Goal: Information Seeking & Learning: Learn about a topic

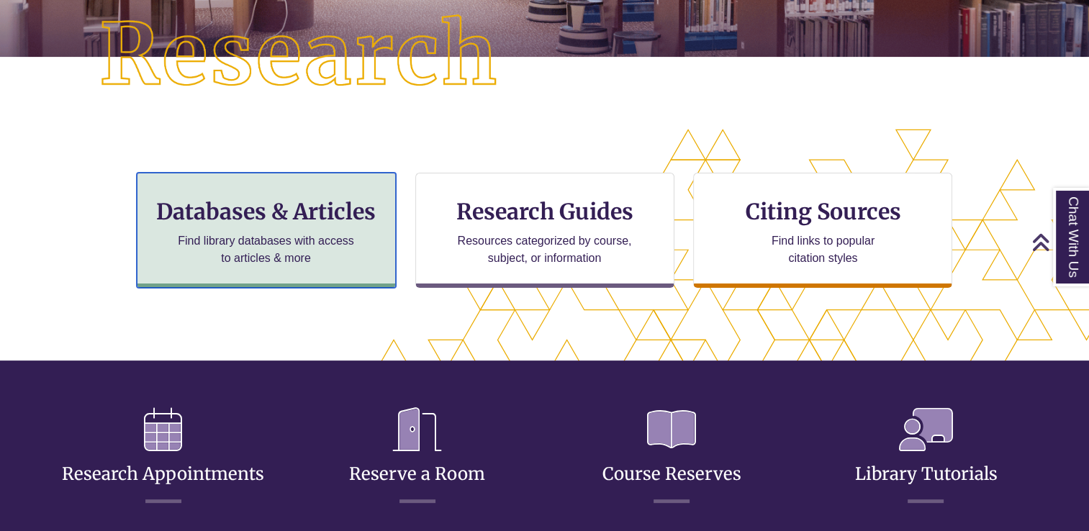
scroll to position [345, 966]
click at [317, 243] on p "Find library databases with access to articles & more" at bounding box center [266, 249] width 188 height 35
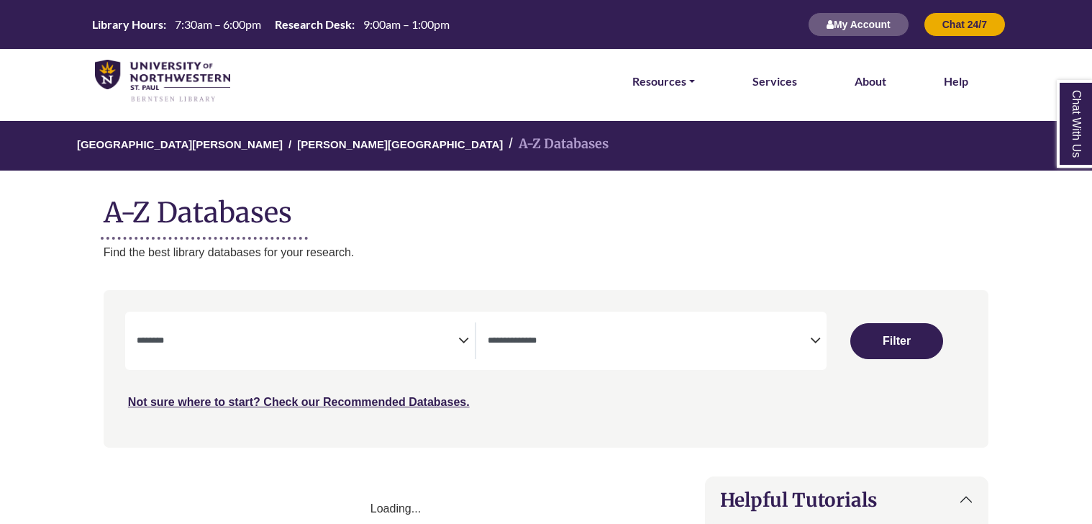
select select "Database Subject Filter"
select select "Database Types Filter"
select select "Database Subject Filter"
select select "Database Types Filter"
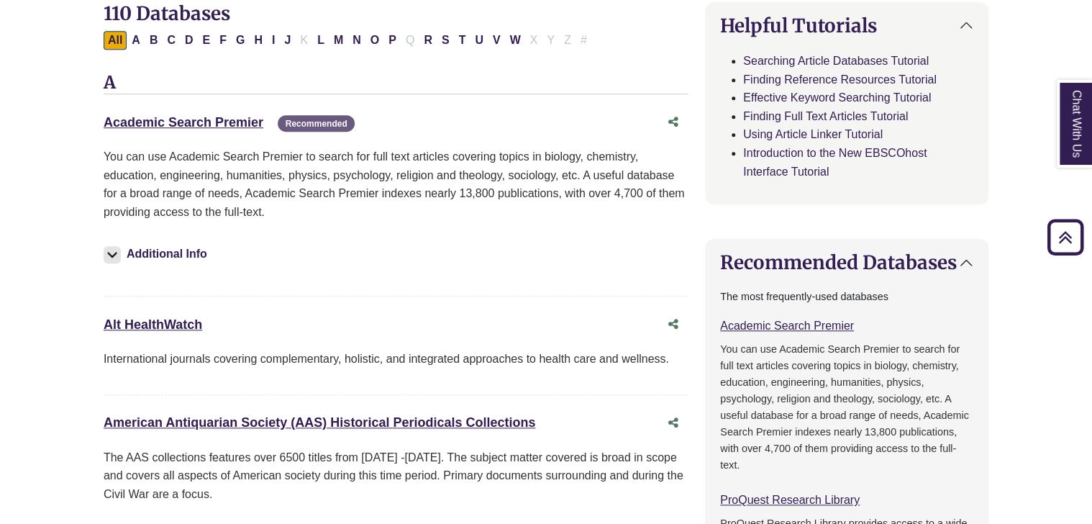
scroll to position [288, 0]
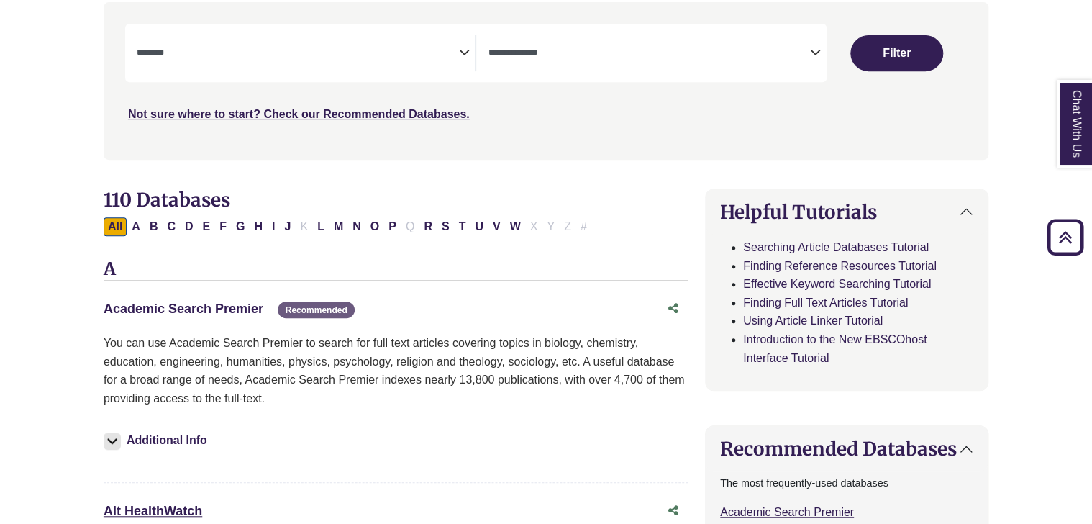
click at [219, 308] on link "Academic Search Premier This link opens in a new window" at bounding box center [184, 309] width 160 height 14
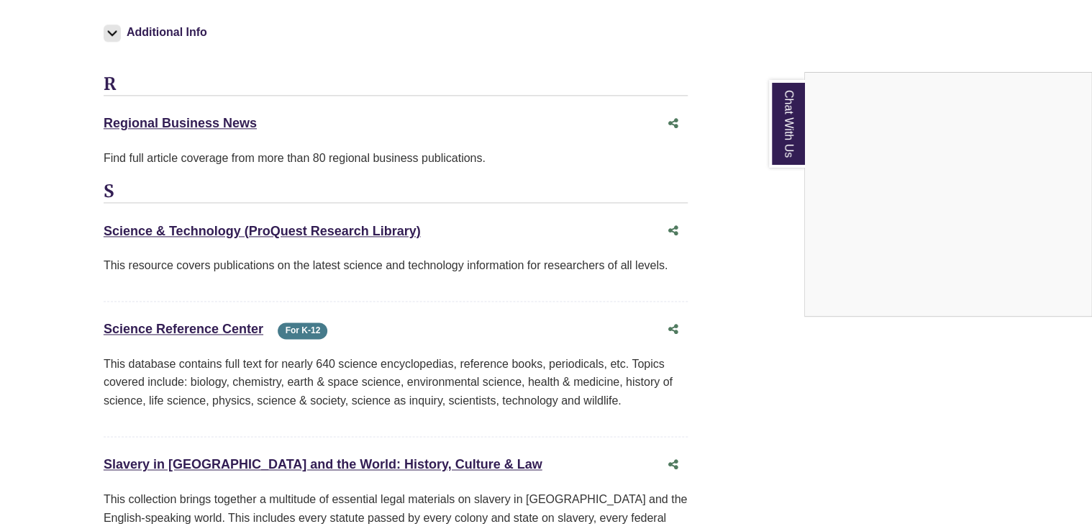
scroll to position [11748, 0]
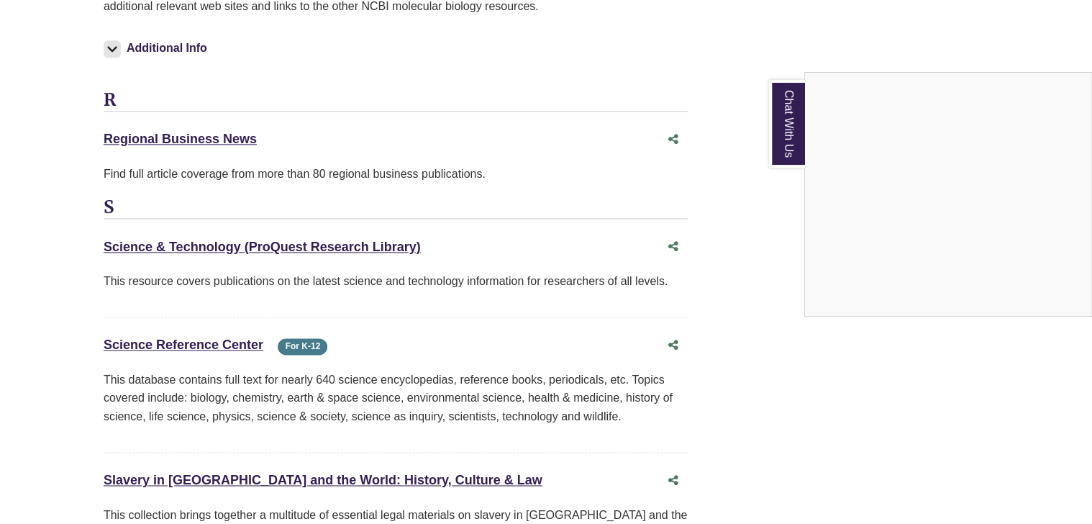
click at [328, 139] on div "Chat With Us" at bounding box center [546, 262] width 1092 height 524
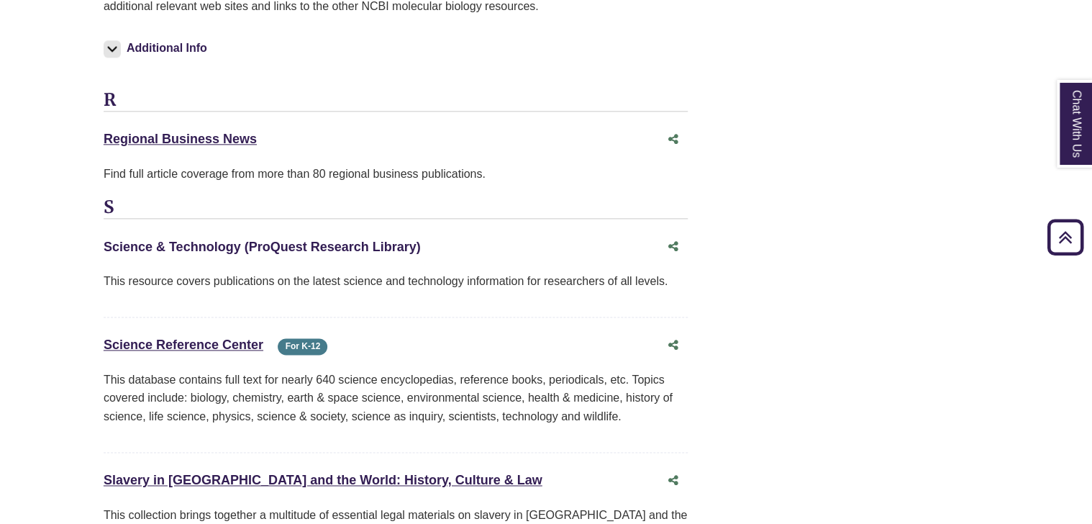
click at [228, 240] on link "Science & Technology (ProQuest Research Library) This link opens in a new window" at bounding box center [262, 247] width 317 height 14
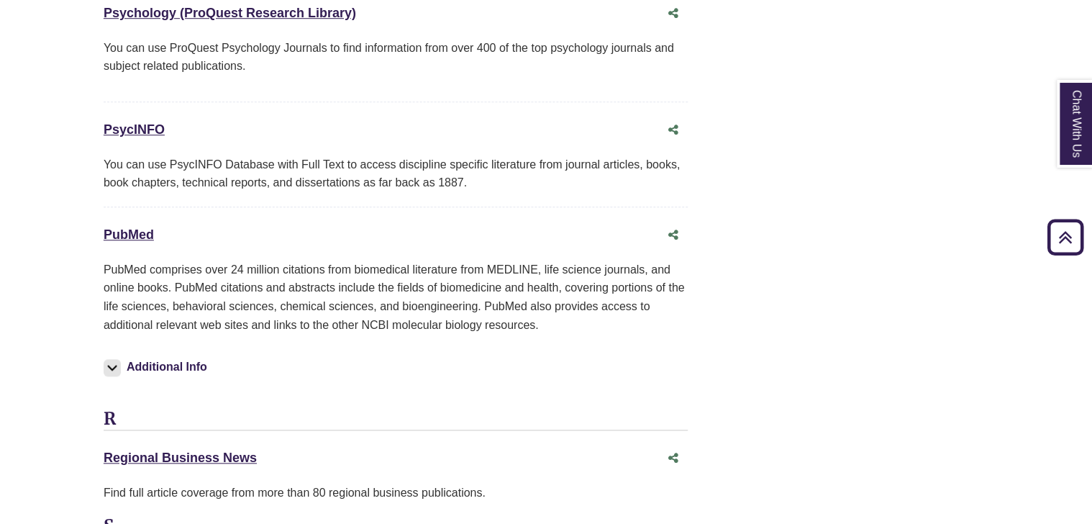
scroll to position [11069, 0]
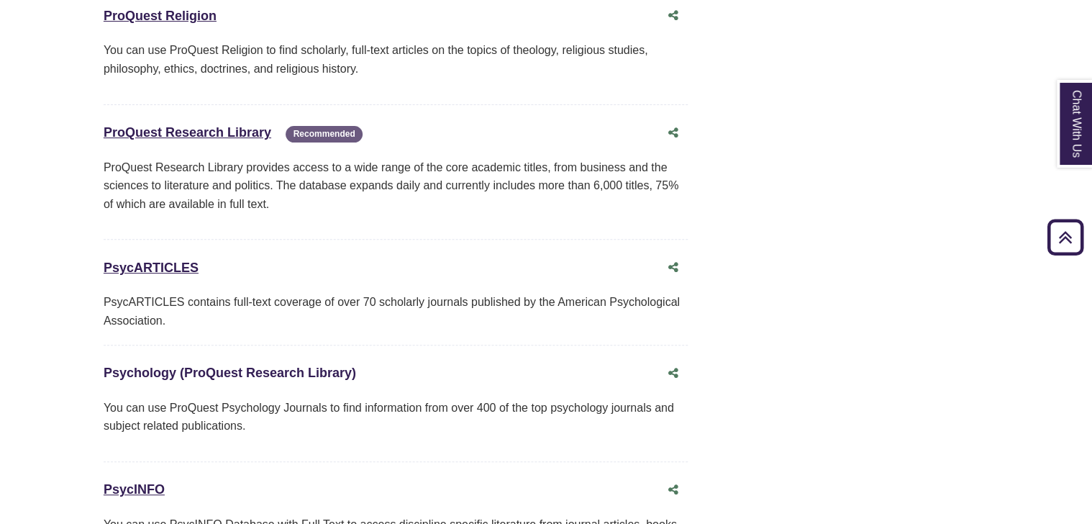
click at [294, 366] on link "Psychology (ProQuest Research Library) This link opens in a new window" at bounding box center [230, 373] width 253 height 14
